Goal: Find specific fact: Find specific page/section

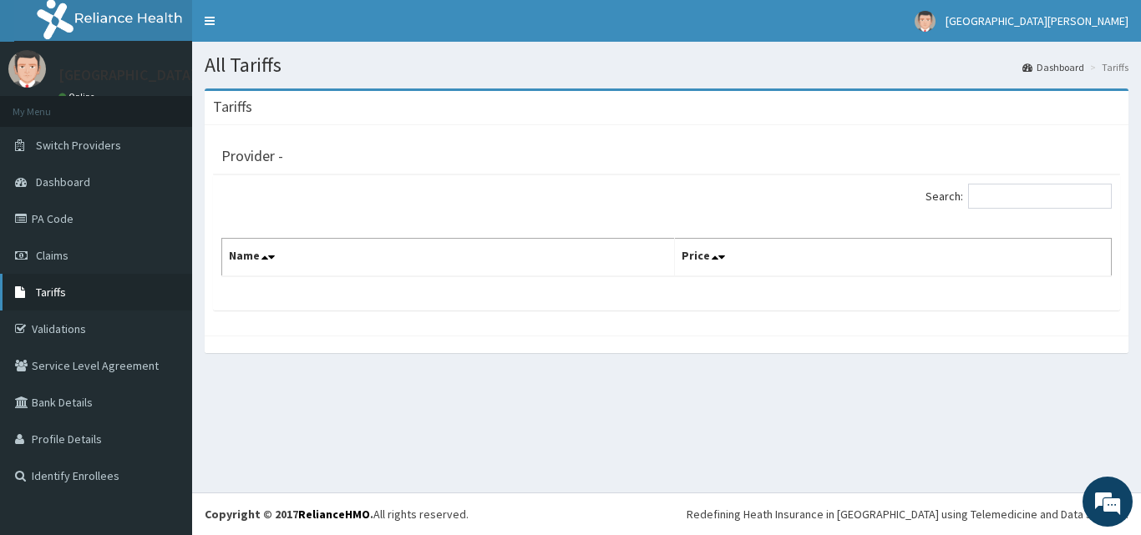
click at [62, 290] on span "Tariffs" at bounding box center [51, 292] width 30 height 15
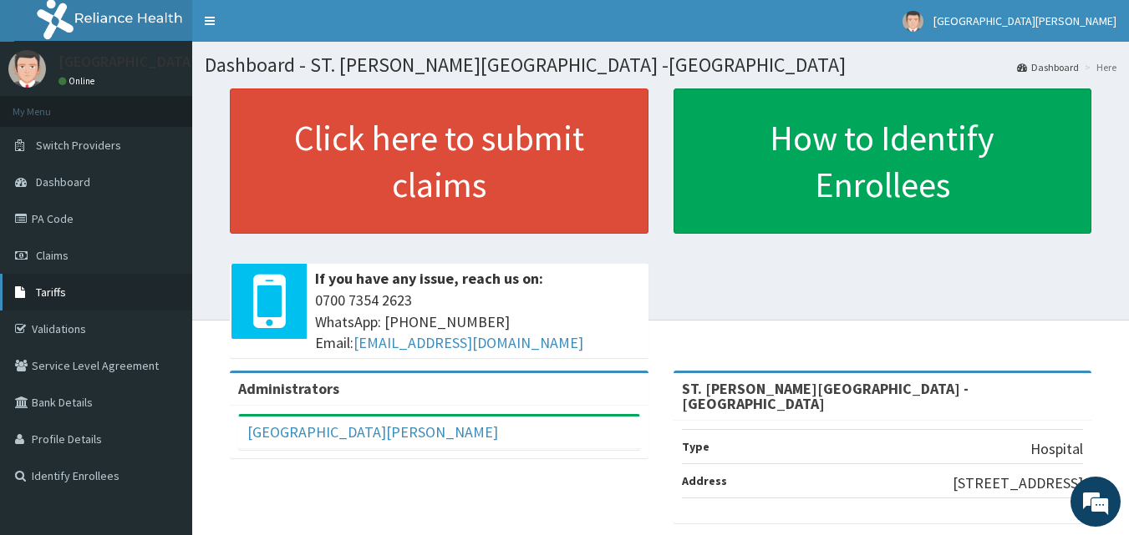
click at [62, 292] on span "Tariffs" at bounding box center [51, 292] width 30 height 15
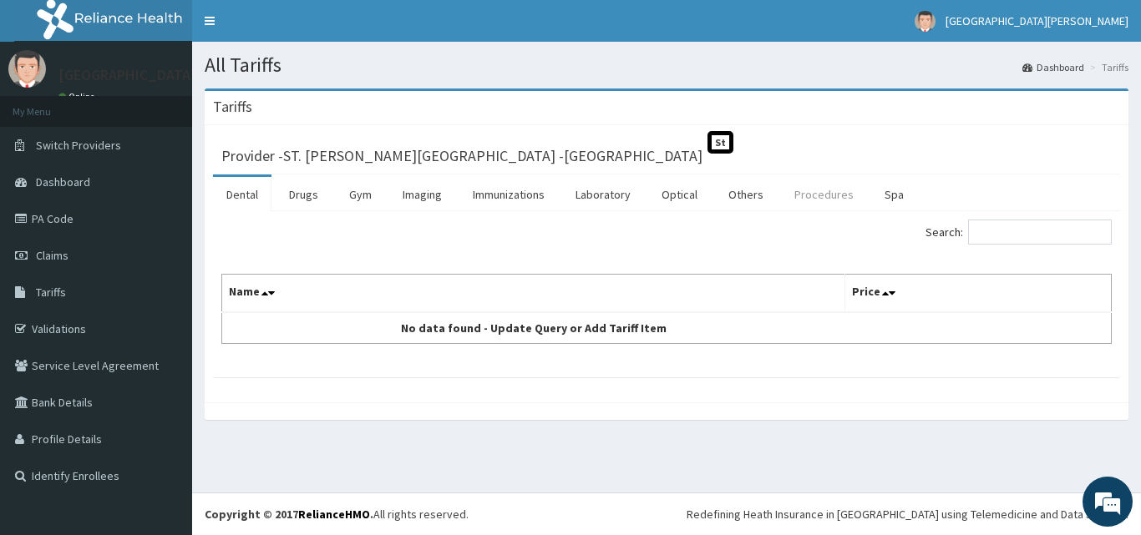
click at [828, 194] on link "Procedures" at bounding box center [824, 194] width 86 height 35
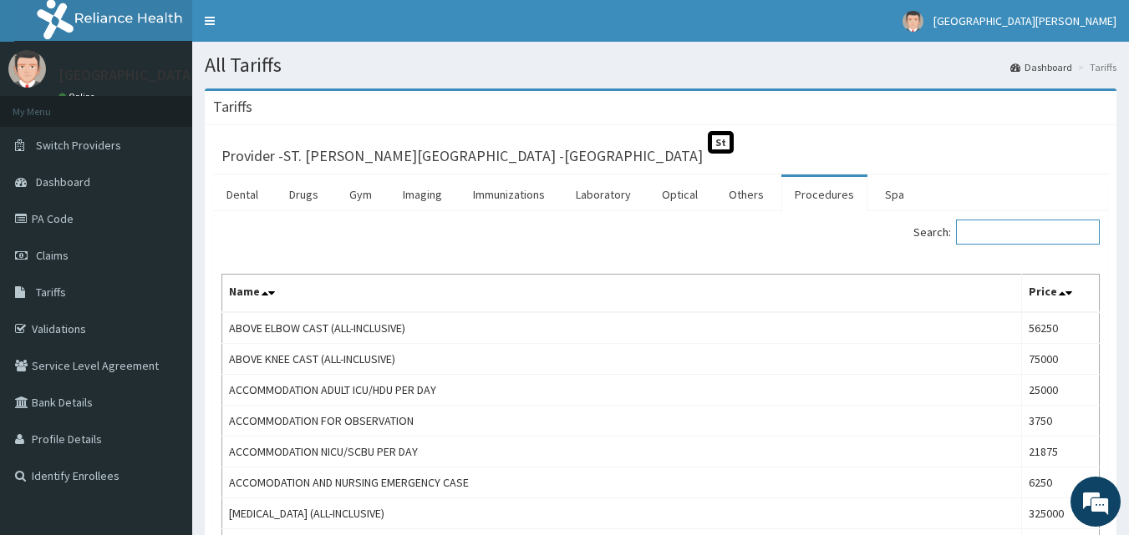
click at [1017, 232] on input "Search:" at bounding box center [1028, 232] width 144 height 25
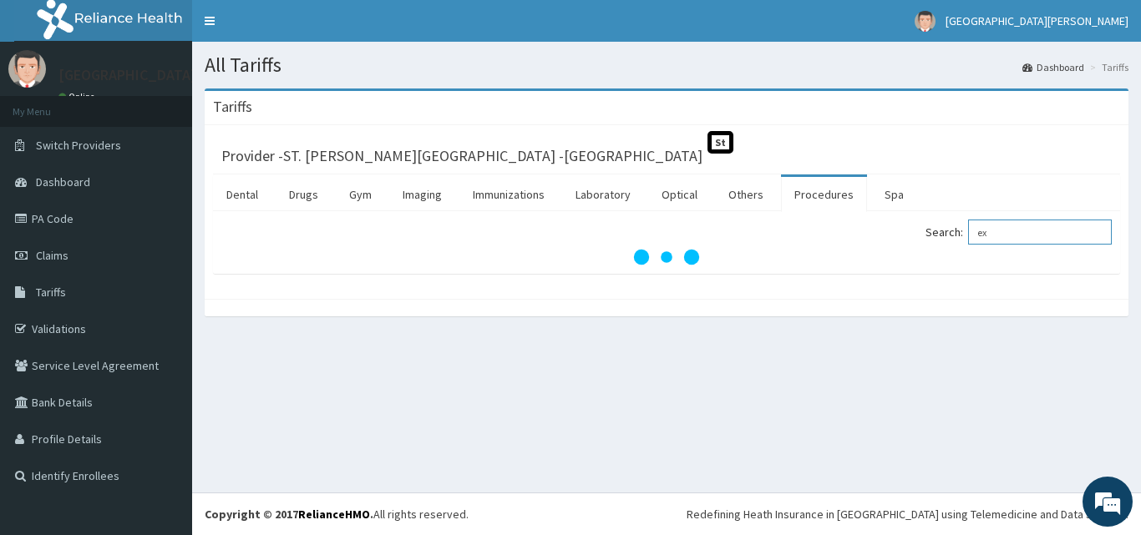
type input "e"
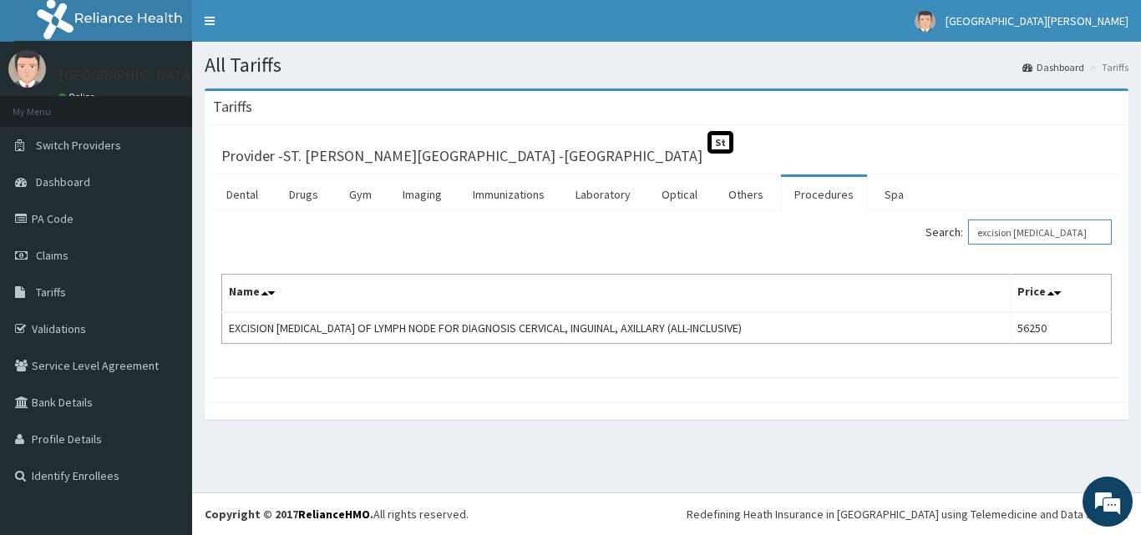
type input "excision biopsy"
